Goal: Check status: Check status

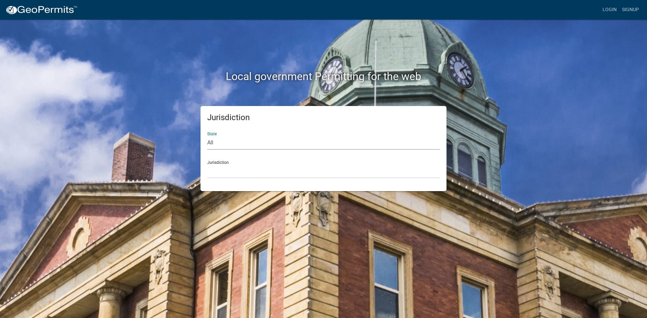
click at [248, 144] on select "All [US_STATE] [US_STATE] [US_STATE] [US_STATE] [US_STATE] [US_STATE] [US_STATE…" at bounding box center [323, 143] width 232 height 14
select select "[US_STATE]"
click at [207, 136] on select "All [US_STATE] [US_STATE] [US_STATE] [US_STATE] [US_STATE] [US_STATE] [US_STATE…" at bounding box center [323, 143] width 232 height 14
click at [227, 168] on select "City of [GEOGRAPHIC_DATA], [US_STATE] City of [GEOGRAPHIC_DATA], [US_STATE] Cit…" at bounding box center [323, 172] width 232 height 14
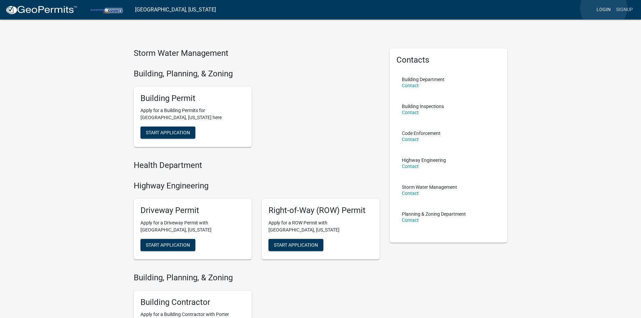
click at [604, 8] on link "Login" at bounding box center [604, 9] width 20 height 13
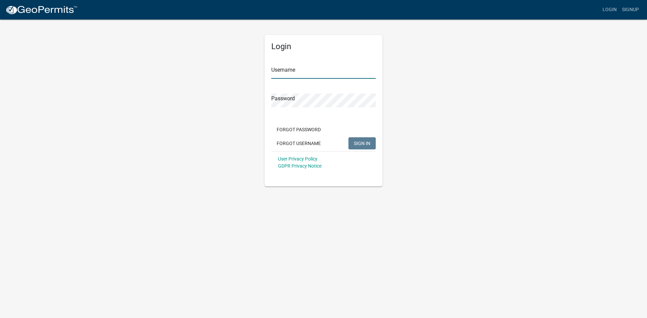
click at [327, 75] on input "Username" at bounding box center [323, 72] width 104 height 14
type input "KSKgeopermits"
click at [348, 137] on button "SIGN IN" at bounding box center [361, 143] width 27 height 12
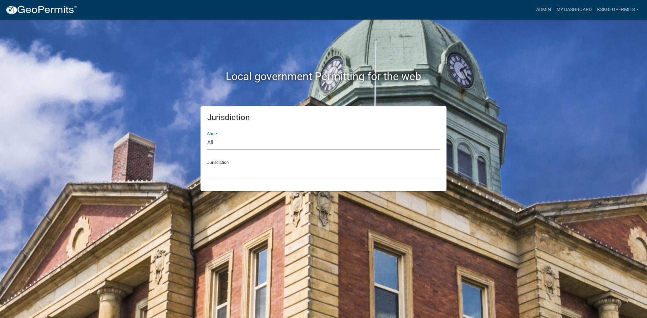
click at [227, 140] on select "All [US_STATE] [US_STATE] [US_STATE] [US_STATE] [US_STATE] [US_STATE] [US_STATE…" at bounding box center [323, 143] width 232 height 14
select select "[US_STATE]"
click at [207, 136] on select "All [US_STATE] [US_STATE] [US_STATE] [US_STATE] [US_STATE] [US_STATE] [US_STATE…" at bounding box center [323, 143] width 232 height 14
click at [227, 169] on select "City of [GEOGRAPHIC_DATA], [US_STATE] City of [GEOGRAPHIC_DATA], [US_STATE] Cit…" at bounding box center [323, 172] width 232 height 14
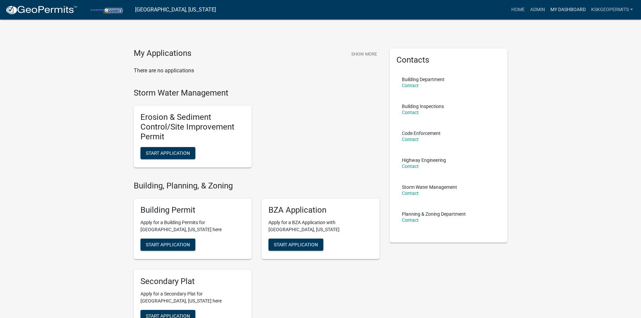
click at [563, 10] on link "My Dashboard" at bounding box center [568, 9] width 41 height 13
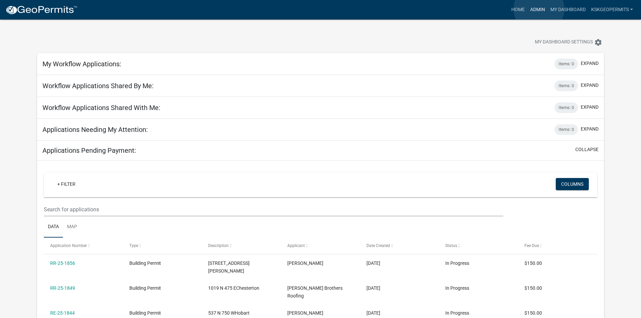
click at [539, 9] on link "Admin" at bounding box center [538, 9] width 20 height 13
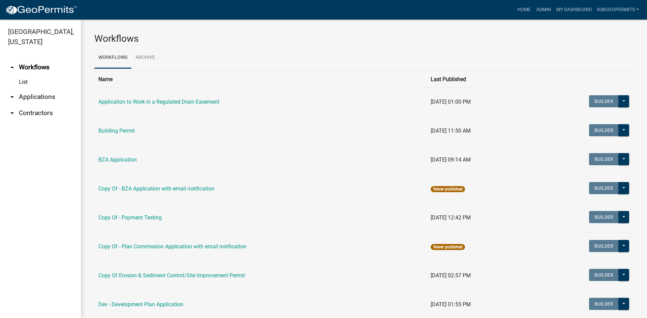
click at [24, 75] on link "List" at bounding box center [40, 81] width 81 height 13
click at [111, 131] on link "Building Permit" at bounding box center [116, 131] width 36 height 6
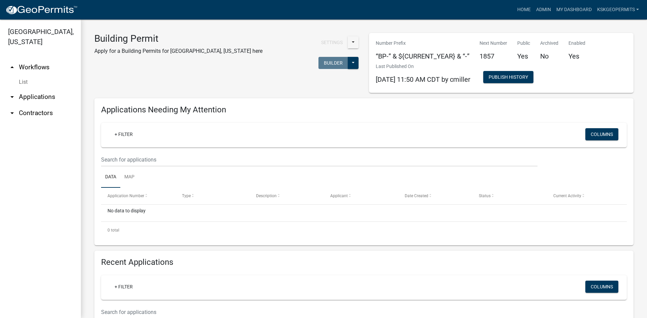
click at [24, 75] on link "List" at bounding box center [40, 81] width 81 height 13
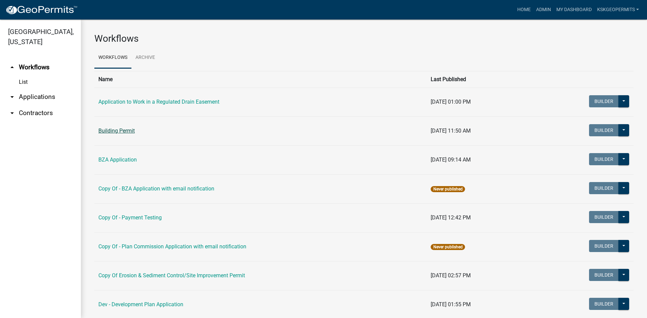
click at [124, 130] on link "Building Permit" at bounding box center [116, 131] width 36 height 6
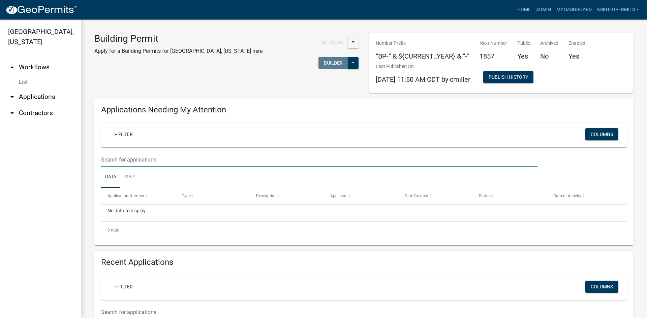
click at [130, 161] on input "text" at bounding box center [319, 160] width 436 height 14
click at [110, 159] on input "text" at bounding box center [319, 160] width 436 height 14
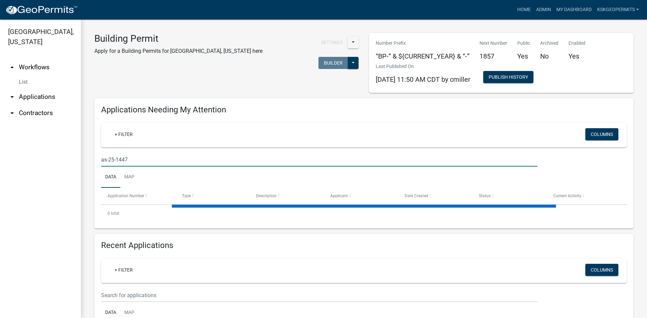
type input "as-25-1447"
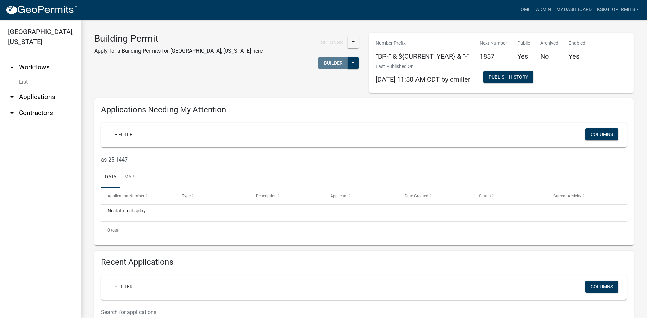
click at [35, 89] on link "arrow_drop_down Applications" at bounding box center [40, 97] width 81 height 16
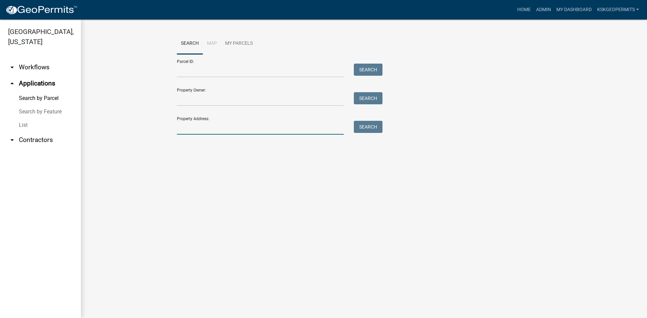
click at [179, 123] on input "Property Address:" at bounding box center [260, 128] width 167 height 14
type input "[STREET_ADDRESS]"
click at [366, 126] on button "Search" at bounding box center [368, 127] width 29 height 12
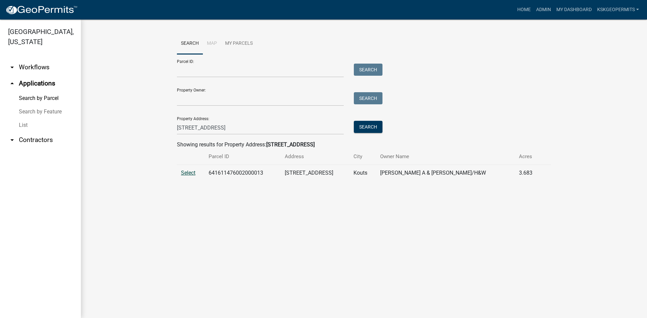
click at [189, 173] on span "Select" at bounding box center [188, 173] width 14 height 6
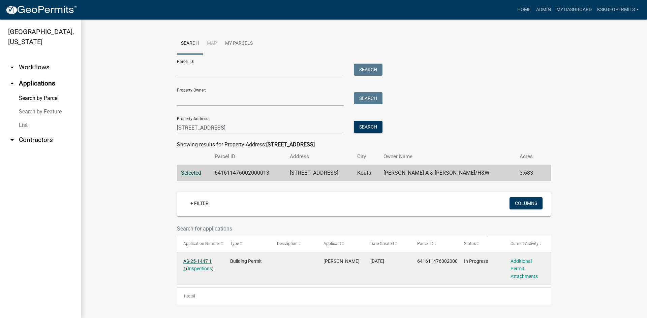
click at [198, 261] on link "AS-25-1447 1 1" at bounding box center [197, 265] width 28 height 13
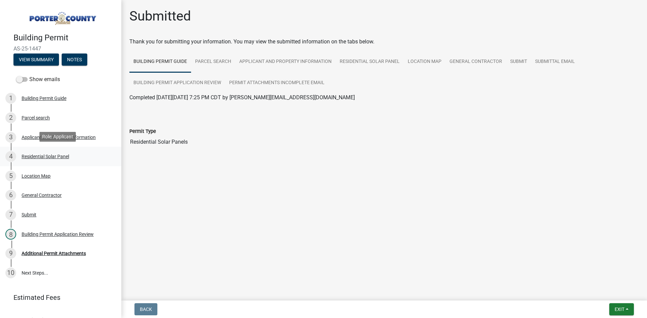
click at [50, 155] on div "Residential Solar Panel" at bounding box center [46, 156] width 48 height 5
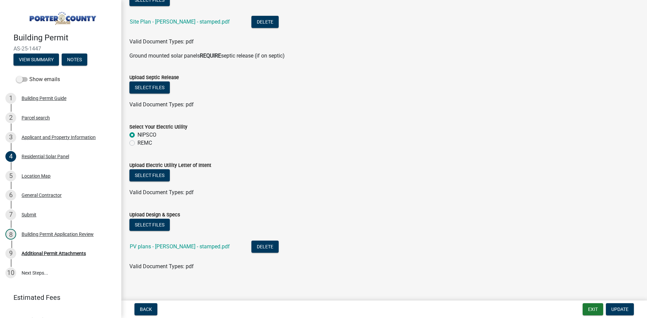
scroll to position [317, 0]
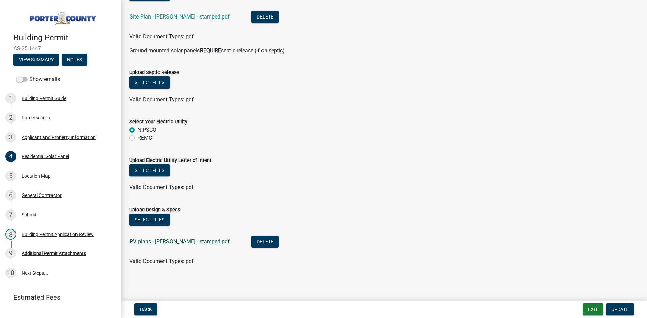
click at [167, 241] on link "PV plans - [PERSON_NAME] - stamped.pdf" at bounding box center [180, 242] width 100 height 6
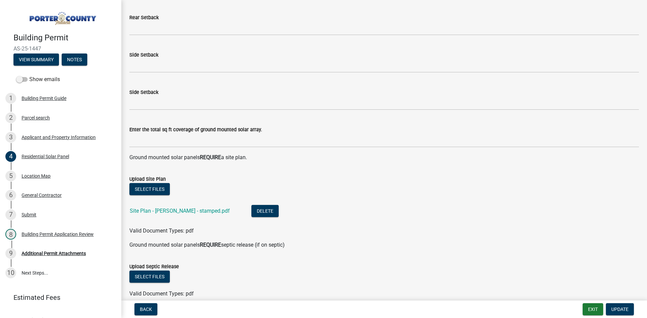
scroll to position [135, 0]
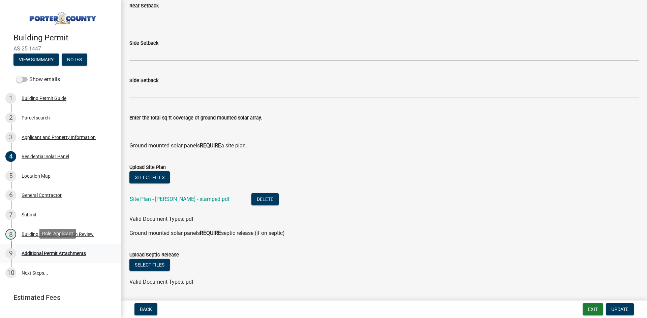
click at [60, 253] on div "Additional Permit Attachments" at bounding box center [54, 253] width 64 height 5
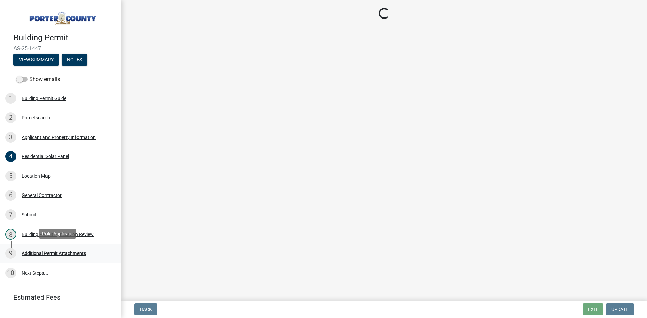
scroll to position [0, 0]
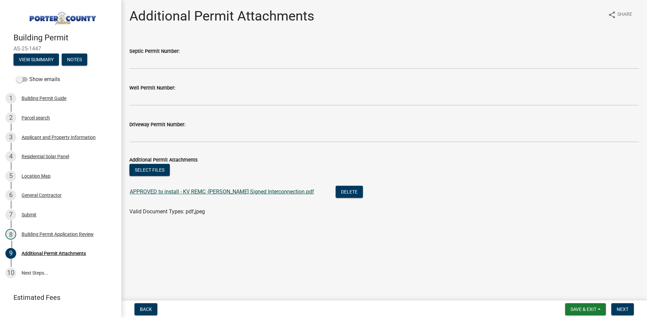
click at [168, 192] on link "APPROVED to install - KV REMC -[PERSON_NAME] Signed Interconnection.pdf" at bounding box center [222, 192] width 184 height 6
click at [45, 154] on div "Residential Solar Panel" at bounding box center [46, 156] width 48 height 5
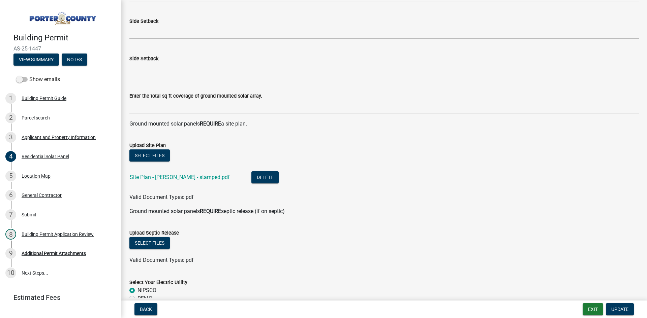
scroll to position [168, 0]
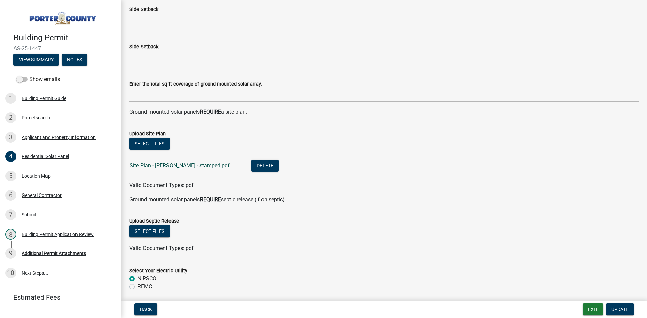
click at [173, 166] on link "Site Plan - [PERSON_NAME] - stamped.pdf" at bounding box center [180, 165] width 100 height 6
click at [38, 57] on button "View Summary" at bounding box center [35, 60] width 45 height 12
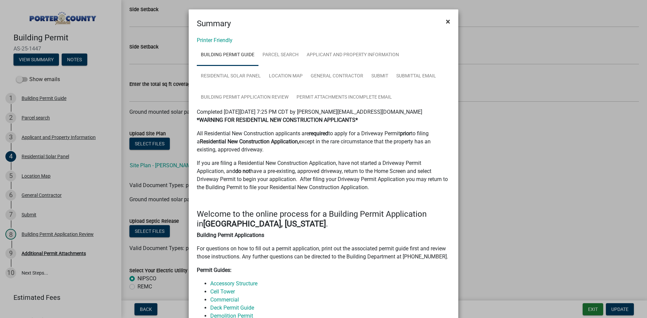
click at [446, 21] on span "×" at bounding box center [448, 21] width 4 height 9
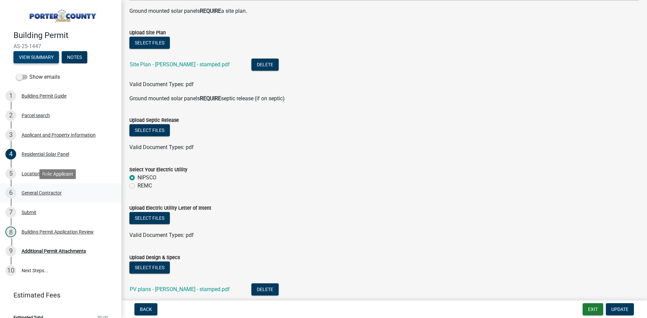
scroll to position [0, 0]
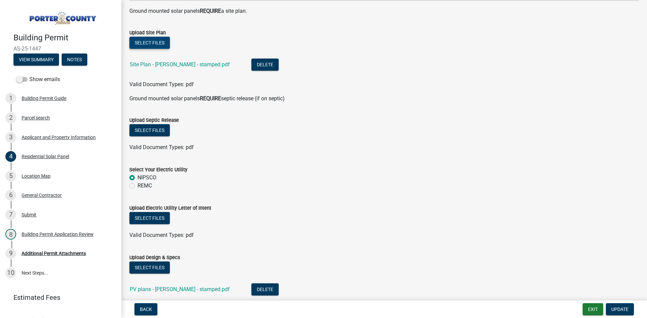
click at [149, 42] on button "Select files" at bounding box center [149, 43] width 40 height 12
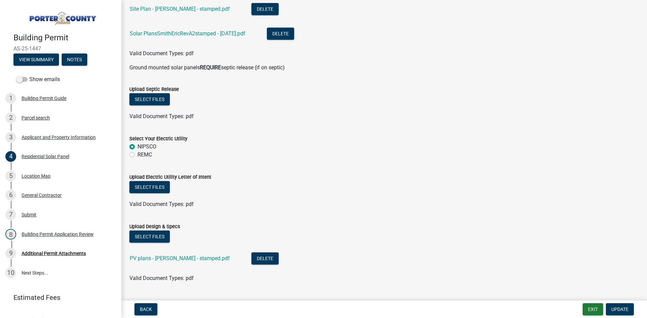
scroll to position [337, 0]
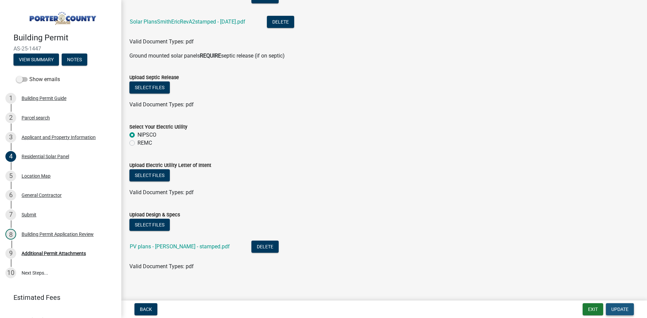
click at [624, 309] on span "Update" at bounding box center [619, 309] width 17 height 5
